Goal: Task Accomplishment & Management: Manage account settings

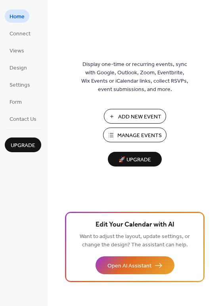
click at [129, 137] on span "Manage Events" at bounding box center [140, 135] width 44 height 8
click at [128, 116] on span "Add New Event" at bounding box center [139, 117] width 43 height 8
click at [147, 139] on span "Manage Events" at bounding box center [140, 135] width 44 height 8
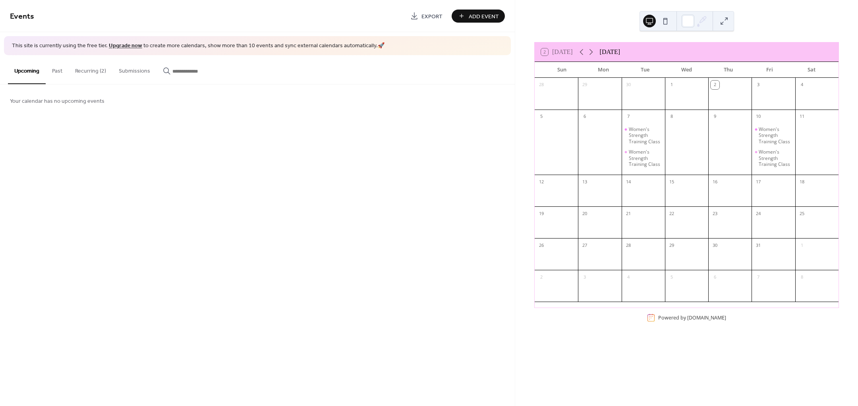
click at [100, 67] on button "Recurring (2)" at bounding box center [91, 69] width 44 height 28
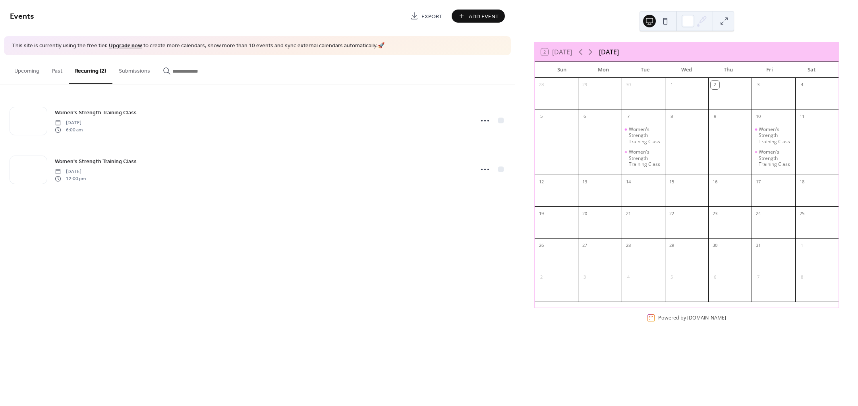
click at [34, 76] on button "Upcoming" at bounding box center [27, 69] width 38 height 28
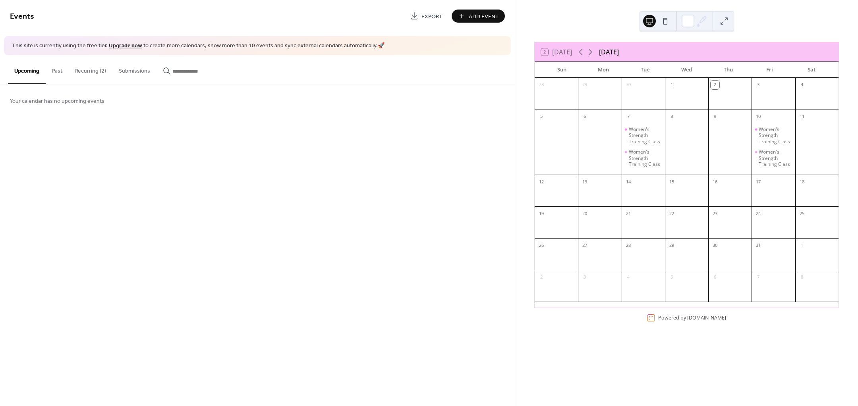
click at [60, 73] on button "Past" at bounding box center [57, 69] width 23 height 28
click at [88, 73] on button "Recurring (2)" at bounding box center [91, 69] width 44 height 28
click at [127, 46] on link "Upgrade now" at bounding box center [125, 45] width 33 height 11
